Goal: Use online tool/utility: Utilize a website feature to perform a specific function

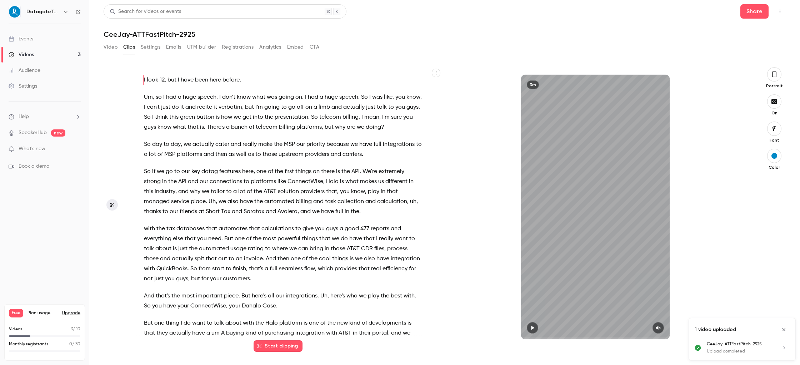
click at [536, 326] on button "button" at bounding box center [532, 327] width 11 height 11
click at [661, 327] on button "button" at bounding box center [658, 327] width 11 height 11
click at [533, 326] on icon "button" at bounding box center [532, 327] width 3 height 4
click at [144, 80] on span "I" at bounding box center [144, 80] width 1 height 10
click at [536, 328] on button "button" at bounding box center [532, 327] width 11 height 11
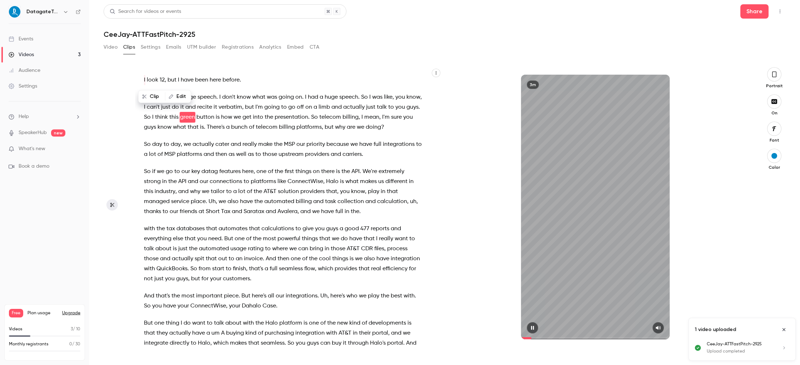
click at [536, 328] on button "button" at bounding box center [532, 327] width 11 height 11
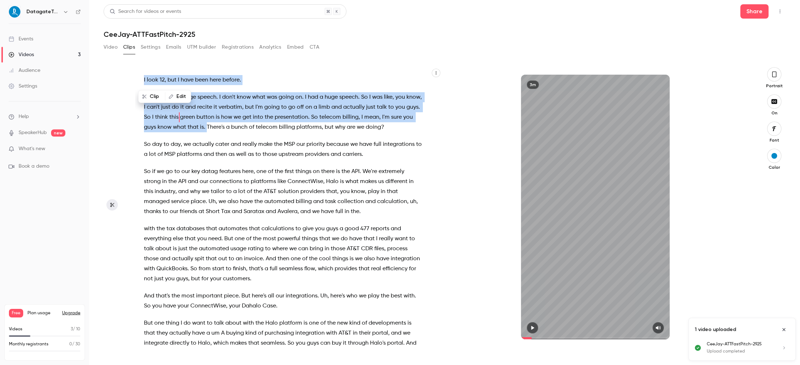
drag, startPoint x: 218, startPoint y: 126, endPoint x: 131, endPoint y: 75, distance: 100.9
click at [131, 75] on section "I look 12 , but I have been here before . Um , so I had a huge speech . I don't…" at bounding box center [445, 216] width 682 height 298
type input "*"
click at [255, 141] on button "Edit" at bounding box center [259, 143] width 25 height 11
click at [231, 143] on button "Clip 20 s" at bounding box center [228, 143] width 36 height 11
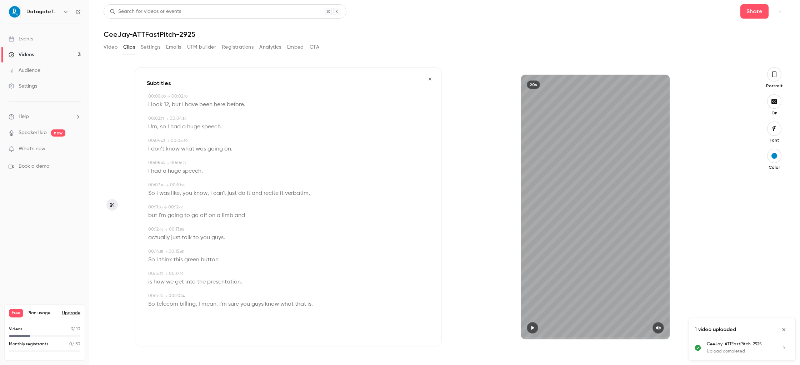
click at [428, 78] on icon "button" at bounding box center [430, 78] width 6 height 5
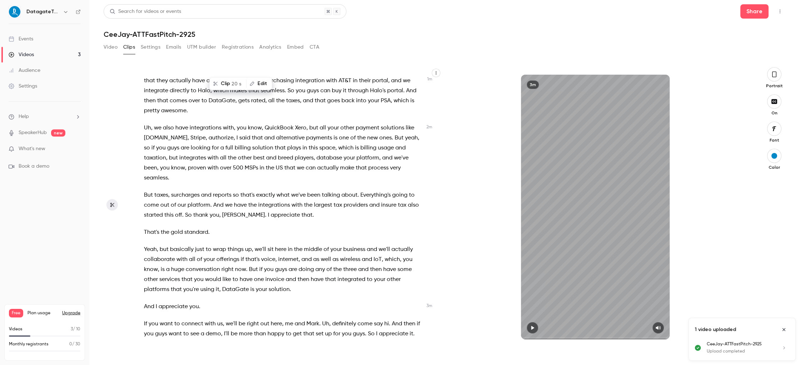
scroll to position [256, 0]
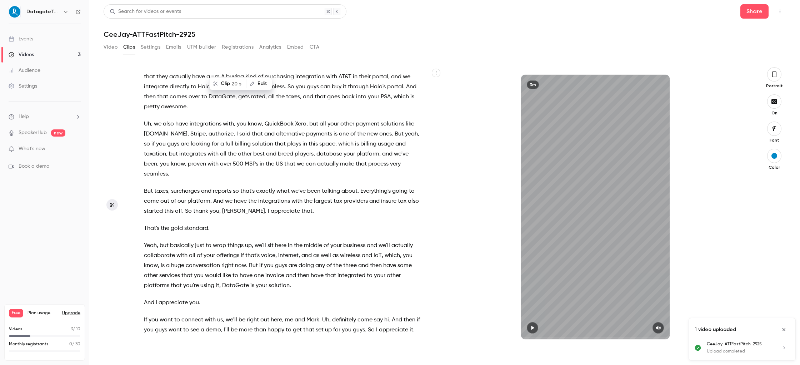
click at [783, 329] on icon "Close uploads list" at bounding box center [784, 329] width 6 height 5
click at [129, 48] on button "Clips" at bounding box center [129, 46] width 12 height 11
click at [109, 48] on button "Video" at bounding box center [111, 46] width 14 height 11
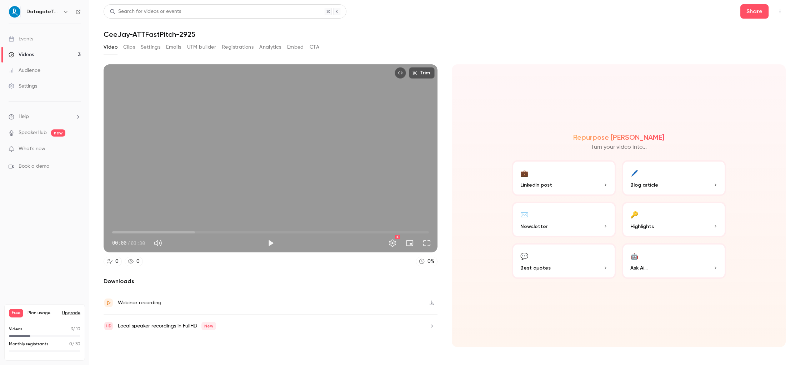
click at [123, 49] on button "Clips" at bounding box center [129, 46] width 12 height 11
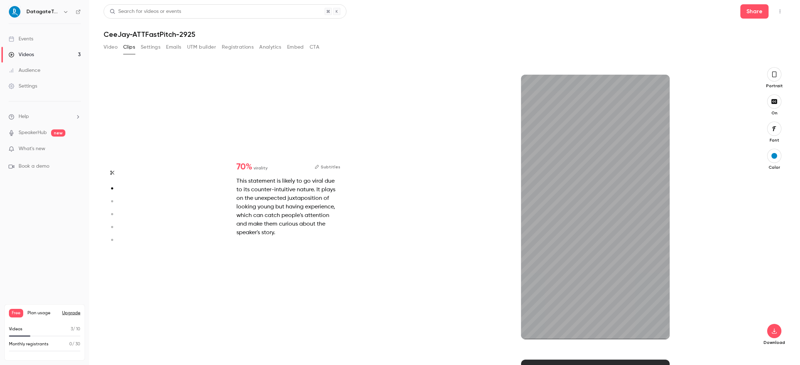
type input "*"
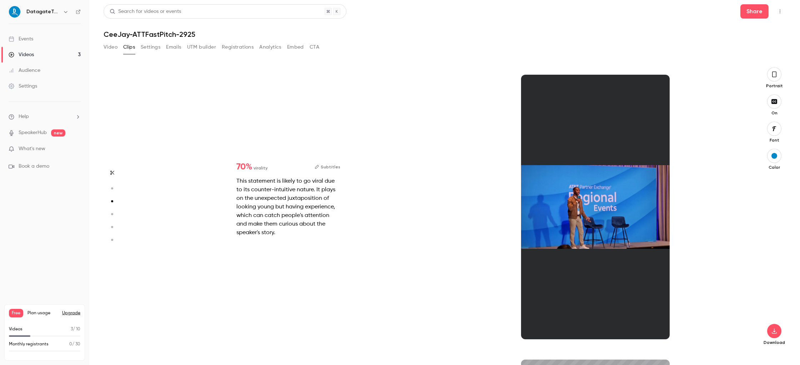
type input "*"
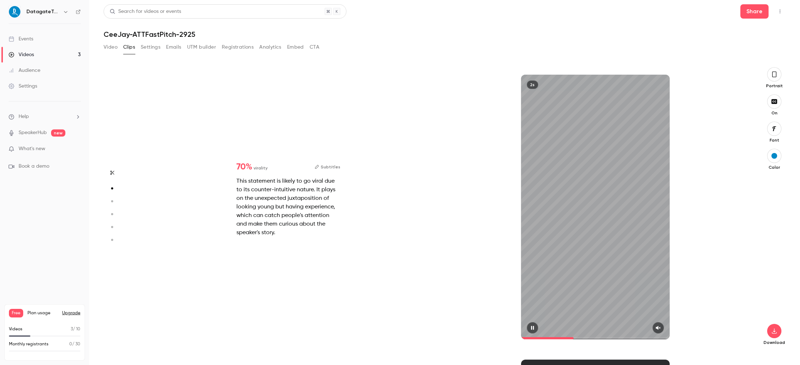
click at [655, 326] on button "button" at bounding box center [658, 327] width 11 height 11
type input "*"
click at [660, 329] on icon "button" at bounding box center [658, 327] width 6 height 5
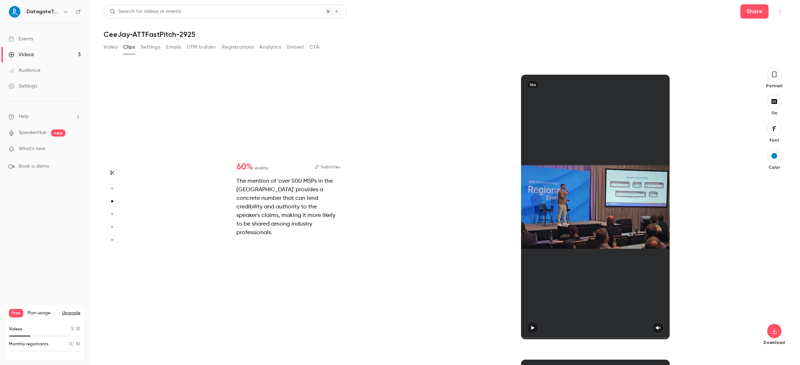
type input "*"
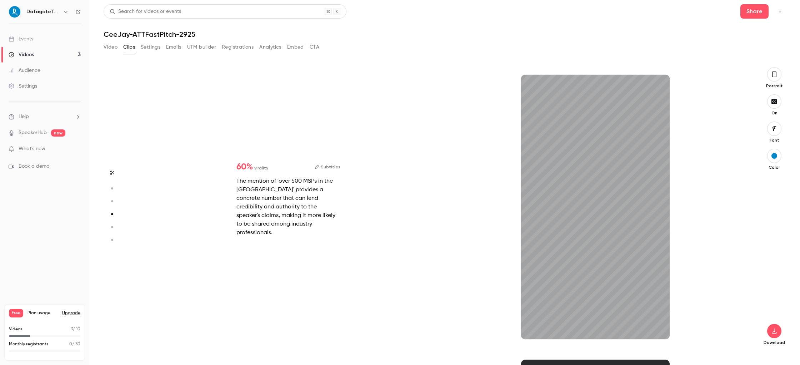
scroll to position [854, 0]
click at [658, 326] on icon "button" at bounding box center [658, 327] width 5 height 4
type input "*"
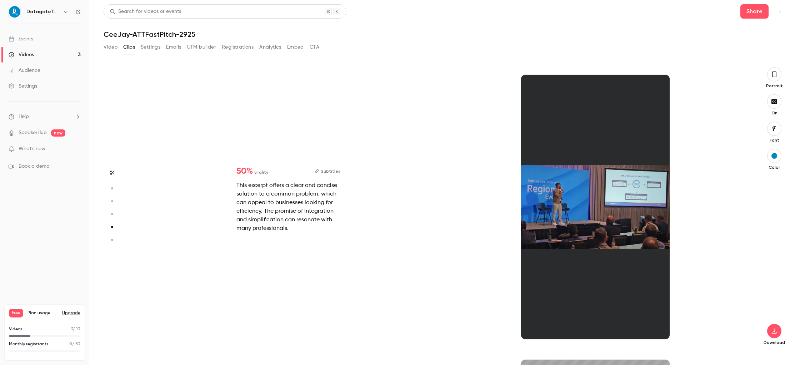
scroll to position [1139, 0]
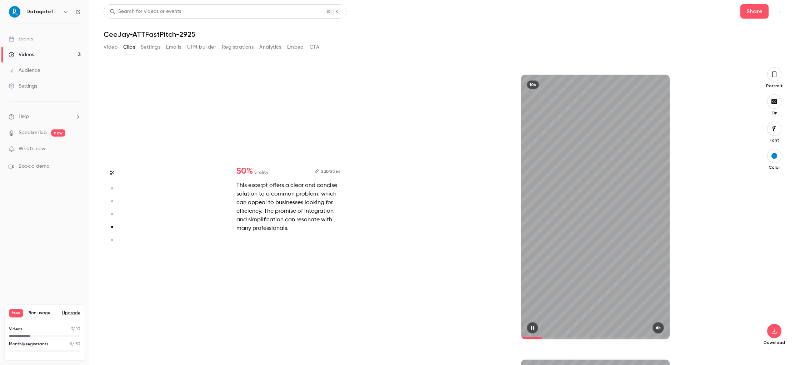
click at [660, 326] on icon "button" at bounding box center [658, 327] width 6 height 5
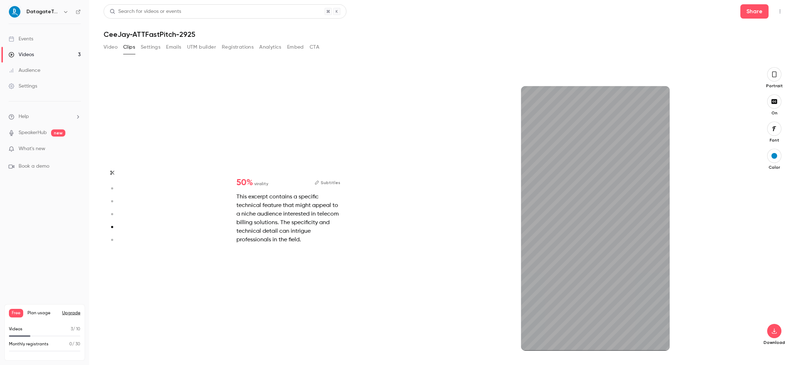
type input "*"
click at [659, 339] on icon "button" at bounding box center [658, 339] width 5 height 4
type input "*"
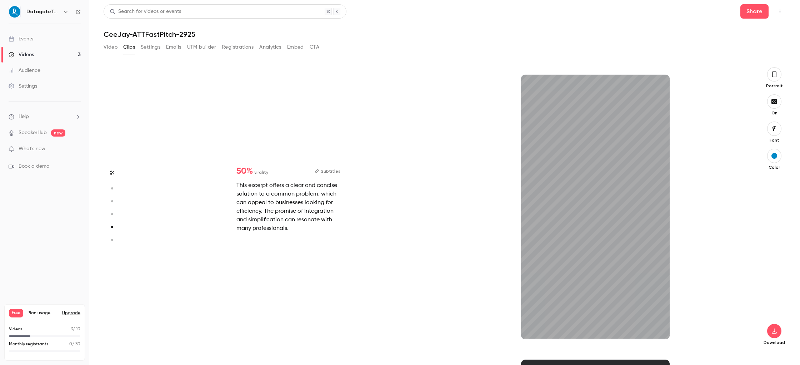
type input "*"
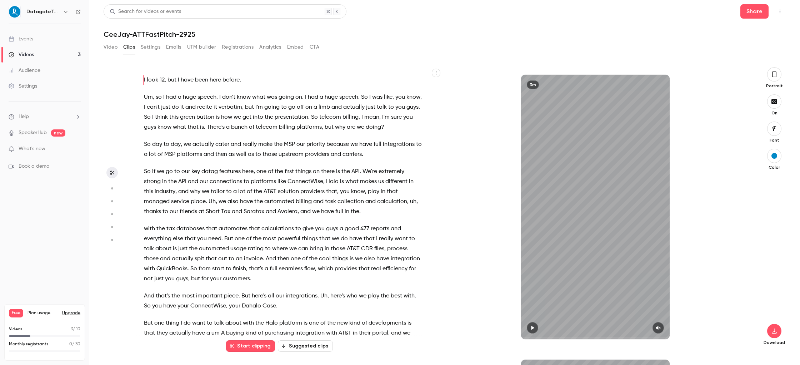
scroll to position [0, 0]
click at [254, 343] on button "Start clipping" at bounding box center [250, 345] width 49 height 11
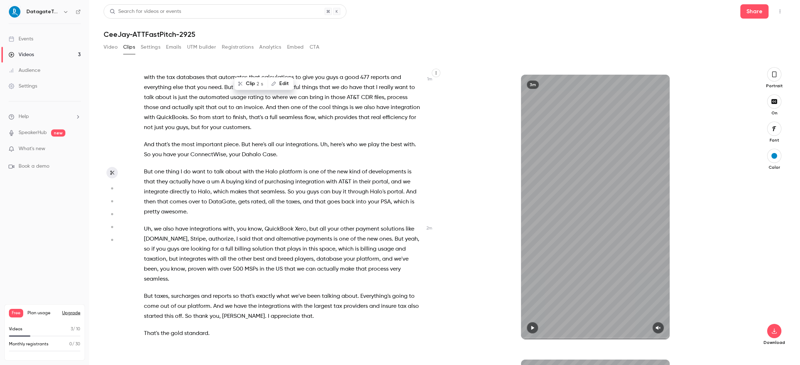
scroll to position [150, 0]
click at [241, 145] on span at bounding box center [240, 146] width 1 height 6
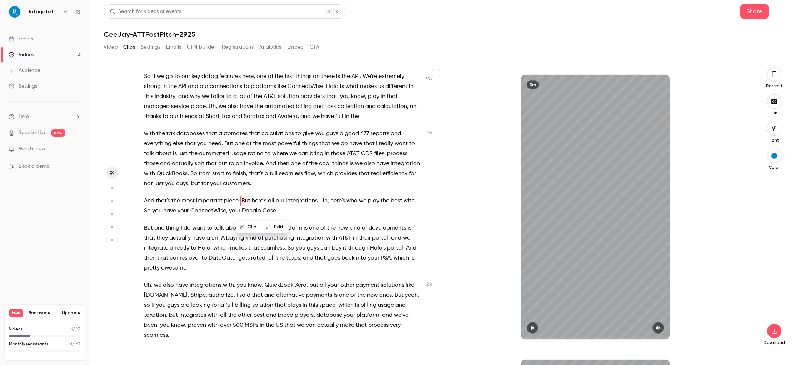
scroll to position [85, 0]
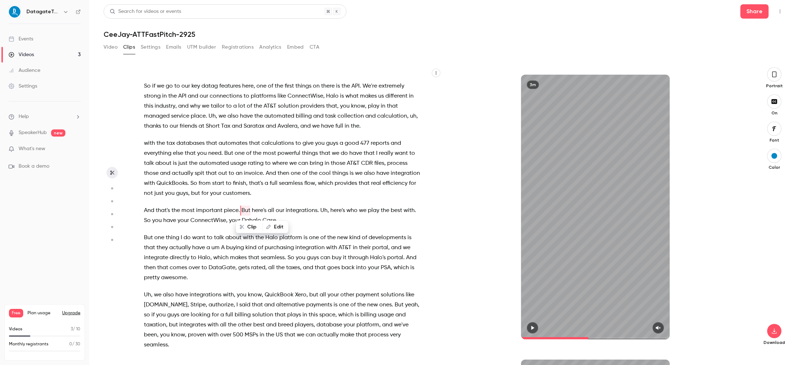
click at [534, 325] on icon "button" at bounding box center [533, 327] width 6 height 5
click at [659, 329] on icon "button" at bounding box center [658, 327] width 6 height 5
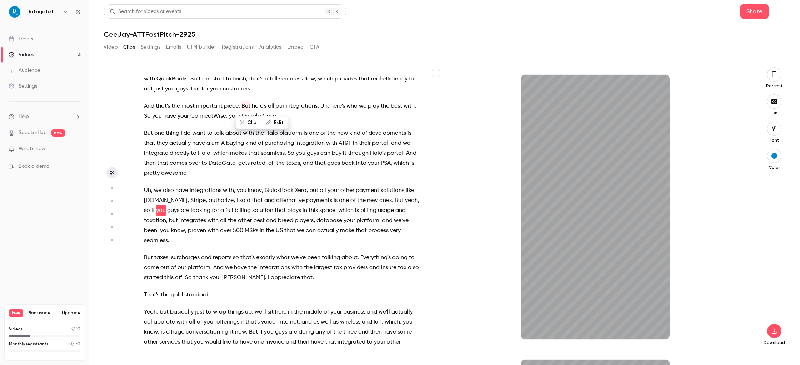
scroll to position [190, 0]
click at [533, 329] on icon "button" at bounding box center [533, 327] width 6 height 5
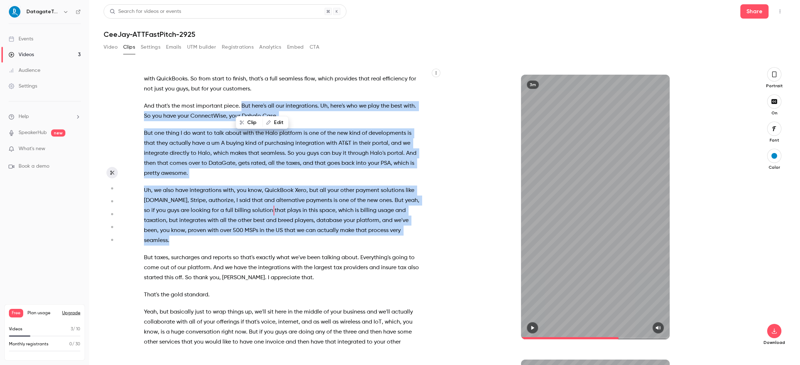
drag, startPoint x: 385, startPoint y: 229, endPoint x: 241, endPoint y: 105, distance: 190.2
click at [241, 105] on div "I look 12 , but I have been here before . Um , so I had a huge speech . I don't…" at bounding box center [286, 210] width 303 height 272
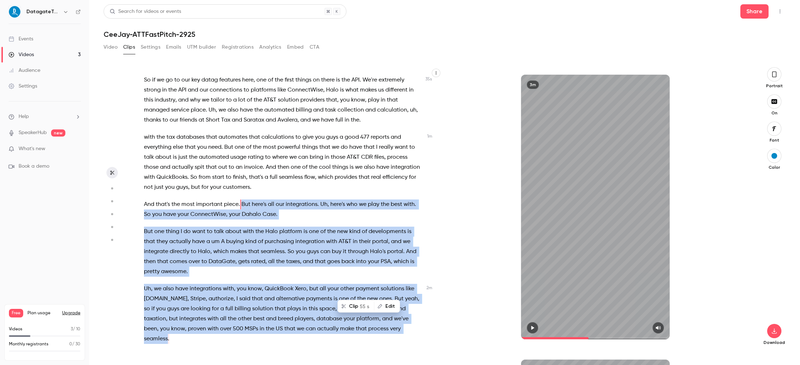
scroll to position [85, 0]
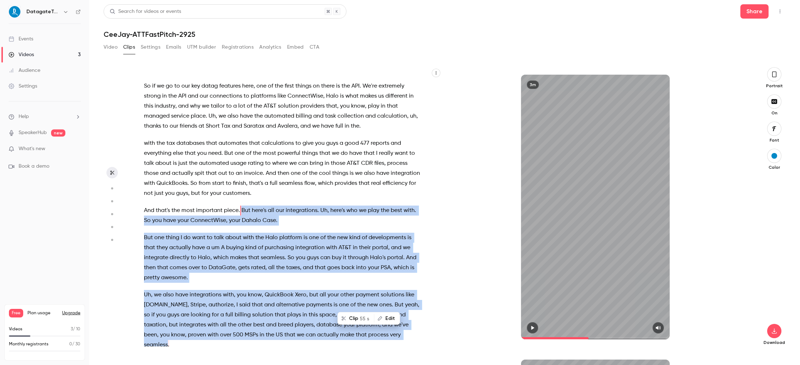
click at [359, 318] on button "Clip 55 s" at bounding box center [355, 318] width 35 height 11
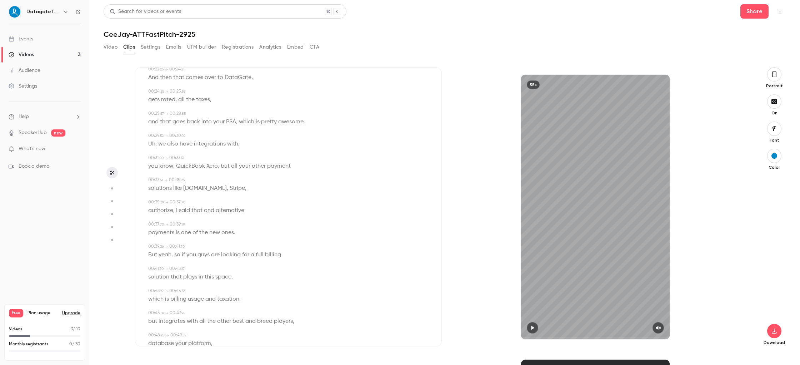
scroll to position [248, 0]
drag, startPoint x: 149, startPoint y: 143, endPoint x: 241, endPoint y: 146, distance: 92.9
click at [241, 146] on div "Uh , we also have integrations with ," at bounding box center [289, 144] width 282 height 10
type input "****"
click at [115, 173] on icon "button" at bounding box center [112, 172] width 6 height 5
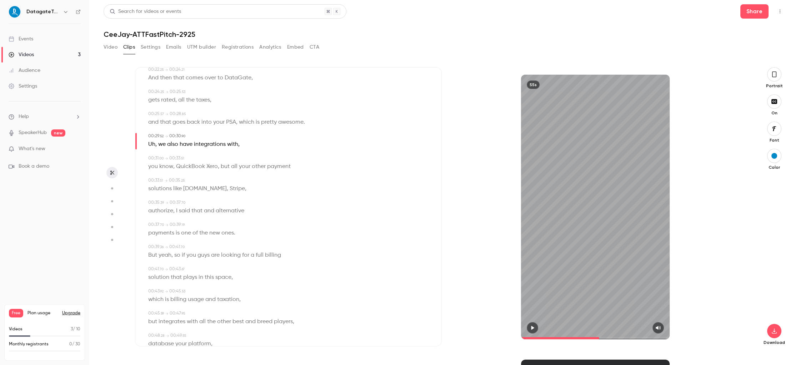
click at [112, 171] on icon "button" at bounding box center [112, 172] width 6 height 5
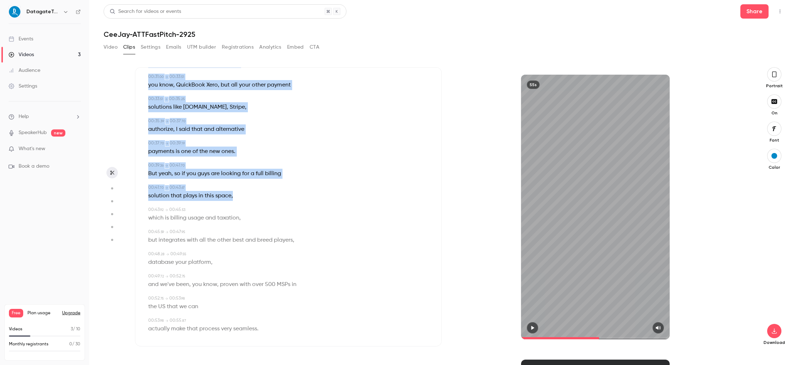
scroll to position [330, 0]
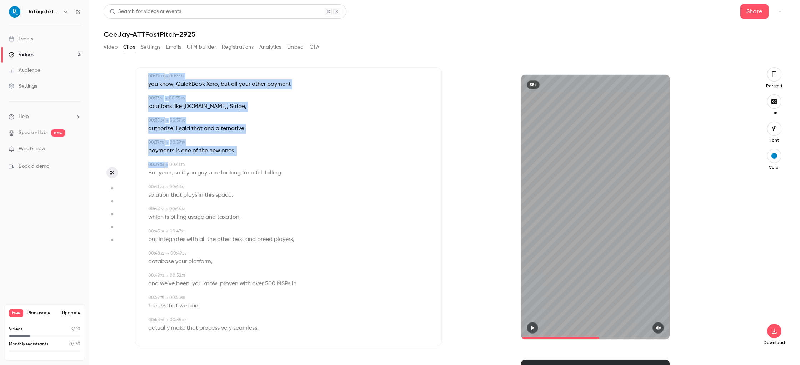
drag, startPoint x: 148, startPoint y: 144, endPoint x: 261, endPoint y: 157, distance: 113.9
click at [261, 157] on div "00:00 . 00 → 00:01 . 64 But here's all our integrations . 00:01 . 82 → 00:03 . …" at bounding box center [288, 51] width 283 height 576
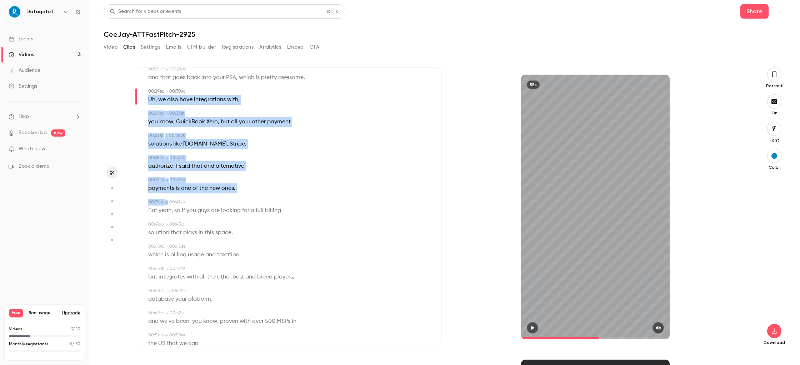
scroll to position [289, 0]
